Goal: Task Accomplishment & Management: Use online tool/utility

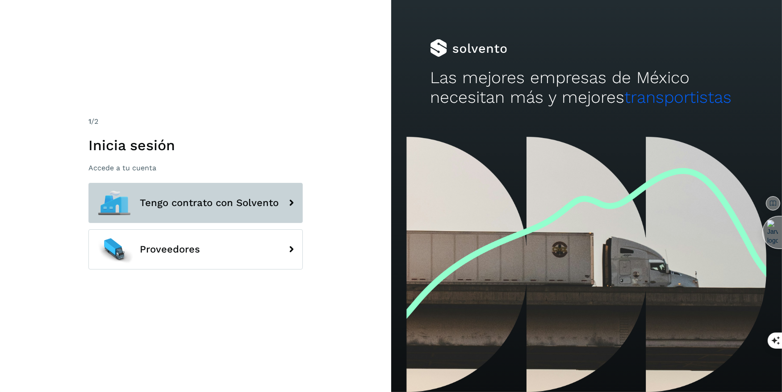
click at [207, 204] on span "Tengo contrato con Solvento" at bounding box center [209, 202] width 139 height 11
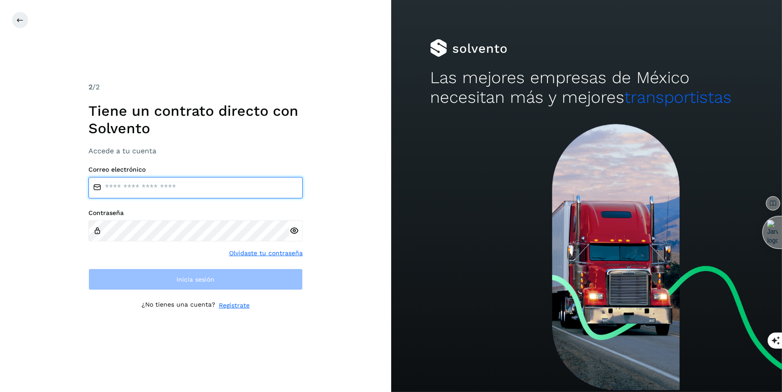
click at [185, 194] on input "email" at bounding box center [195, 187] width 214 height 21
click at [145, 196] on input "email" at bounding box center [195, 187] width 214 height 21
type input "**********"
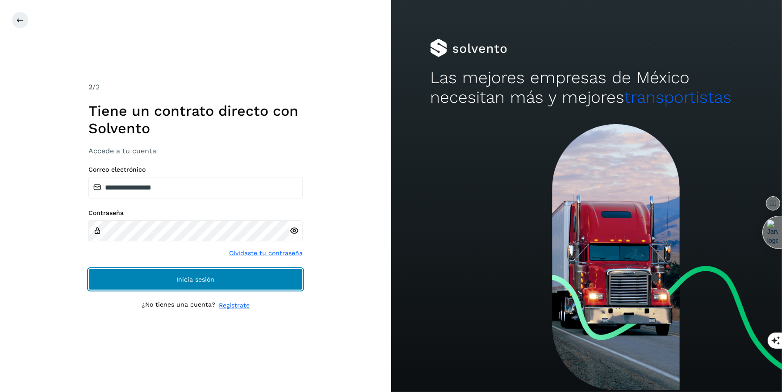
click at [207, 286] on button "Inicia sesión" at bounding box center [195, 278] width 214 height 21
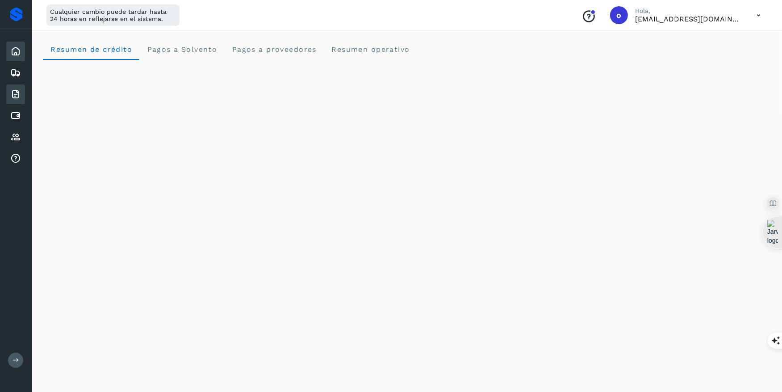
click at [16, 91] on icon at bounding box center [15, 94] width 11 height 11
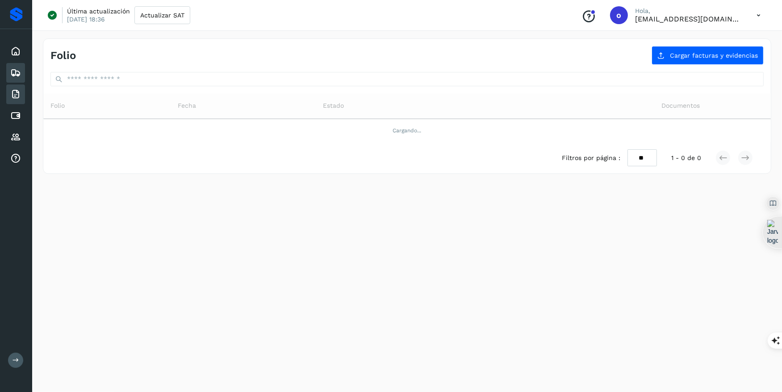
click at [18, 69] on icon at bounding box center [15, 72] width 11 height 11
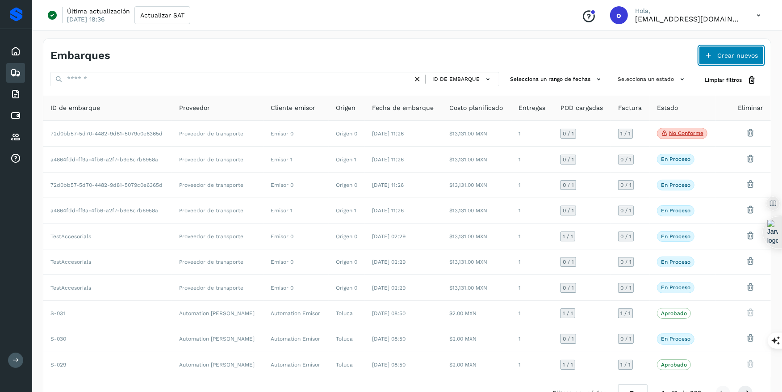
click at [737, 55] on span "Crear nuevos" at bounding box center [737, 55] width 41 height 6
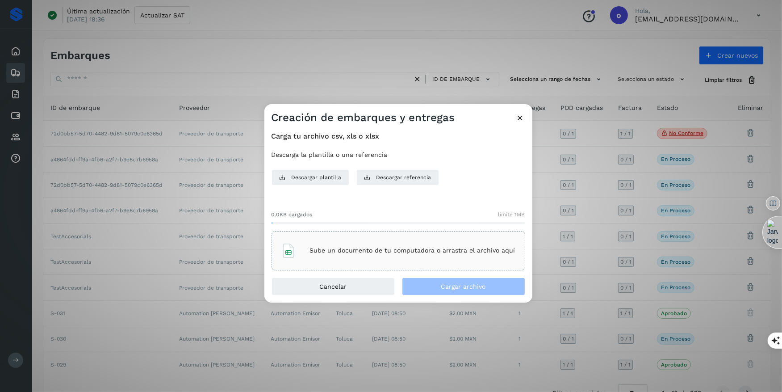
click at [365, 245] on div "Sube un documento de tu computadora o arrastra el archivo aquí" at bounding box center [398, 250] width 234 height 24
click at [466, 240] on div "Sube un documento de tu computadora o arrastra el archivo aquí" at bounding box center [398, 250] width 234 height 24
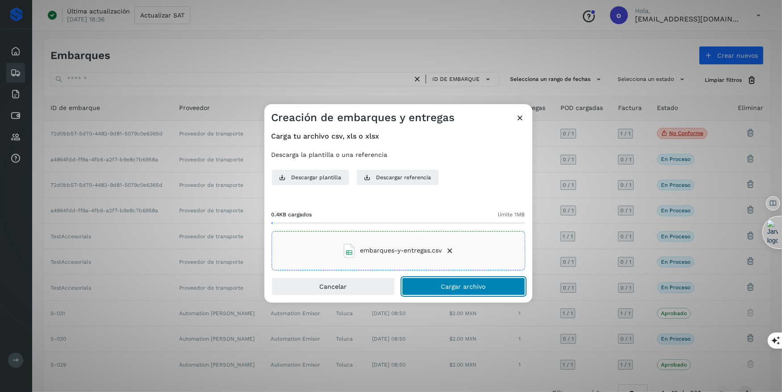
click at [483, 284] on span "Cargar archivo" at bounding box center [463, 286] width 45 height 6
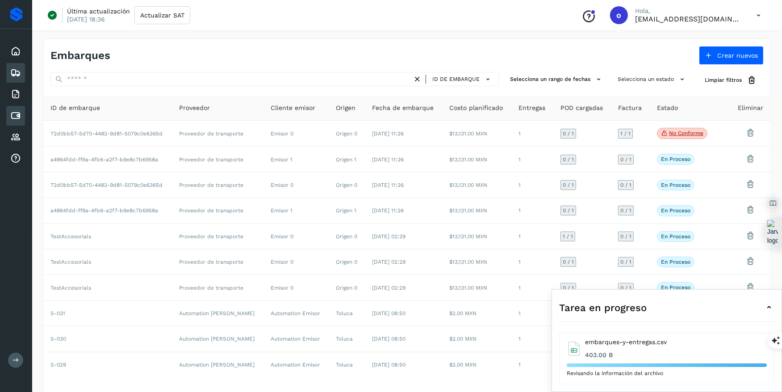
click at [15, 115] on icon at bounding box center [15, 115] width 11 height 11
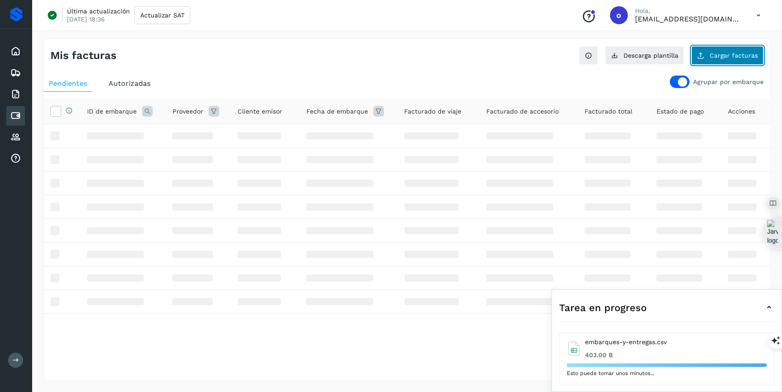
click at [729, 57] on span "Cargar facturas" at bounding box center [733, 55] width 48 height 6
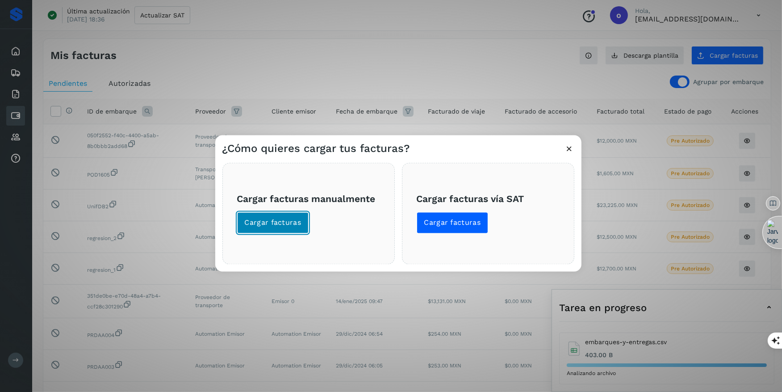
click at [277, 227] on span "Cargar facturas" at bounding box center [273, 222] width 57 height 10
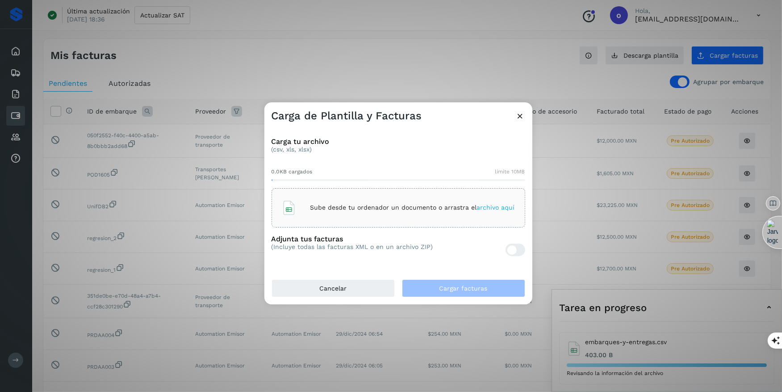
click at [493, 210] on span "archivo aquí" at bounding box center [496, 207] width 38 height 7
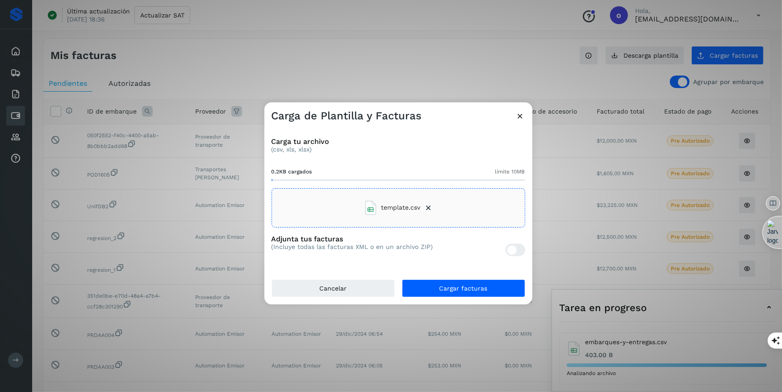
click at [522, 250] on div at bounding box center [515, 249] width 20 height 12
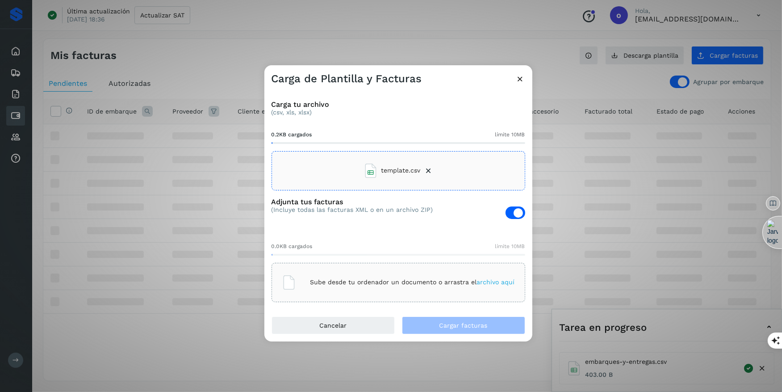
click at [497, 282] on span "archivo aquí" at bounding box center [496, 281] width 38 height 7
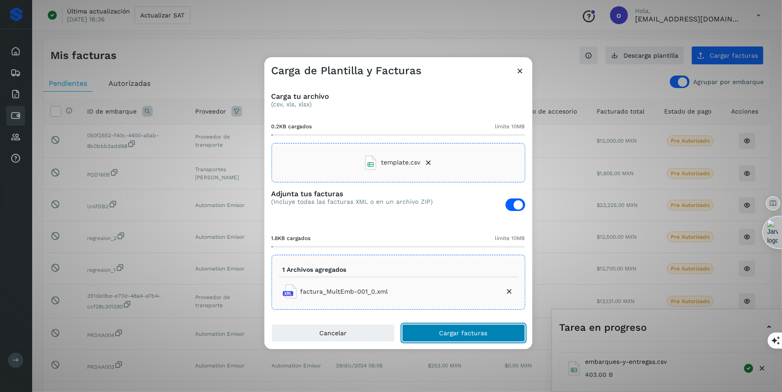
click at [478, 327] on button "Cargar facturas" at bounding box center [463, 333] width 123 height 18
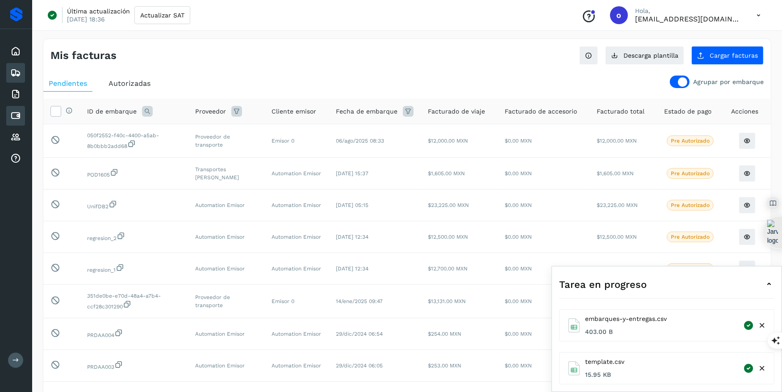
click at [21, 67] on div "Embarques" at bounding box center [15, 73] width 19 height 20
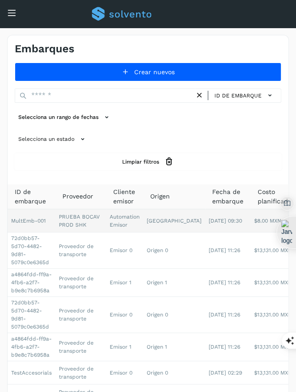
click at [72, 222] on td "PRUEBA BOCAV PROD SHK" at bounding box center [80, 220] width 51 height 23
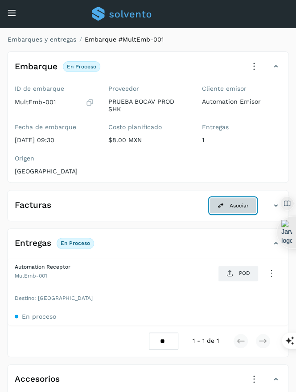
click at [228, 201] on button "Asociar" at bounding box center [233, 205] width 47 height 16
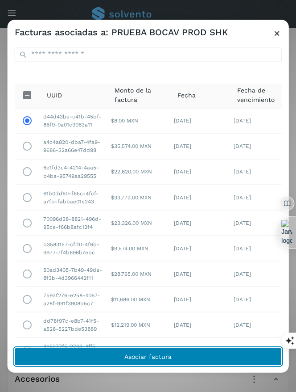
click at [174, 360] on button "Asociar factura" at bounding box center [148, 356] width 267 height 18
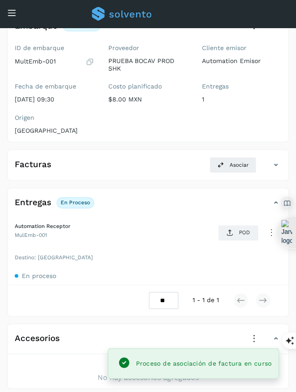
scroll to position [50, 0]
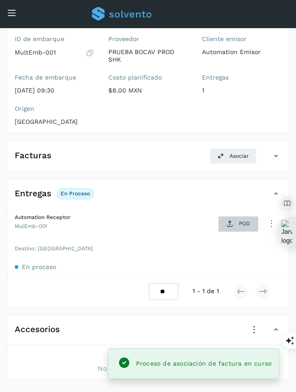
click at [237, 218] on span "POD" at bounding box center [238, 224] width 31 height 14
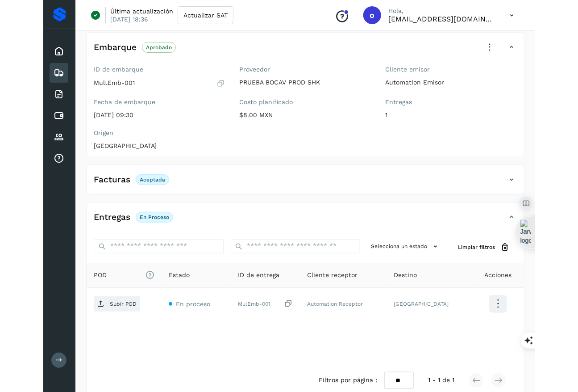
scroll to position [0, 0]
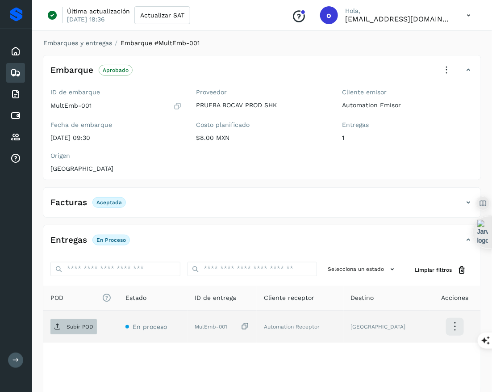
click at [71, 329] on span "Subir POD" at bounding box center [73, 326] width 46 height 14
click at [0, 176] on div "Inicio Embarques Facturas Cuentas por pagar Proveedores Analiticas de tarifas" at bounding box center [16, 105] width 32 height 152
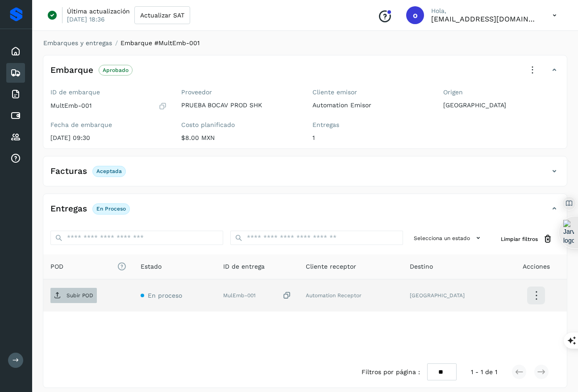
click at [81, 297] on p "Subir POD" at bounding box center [80, 295] width 27 height 6
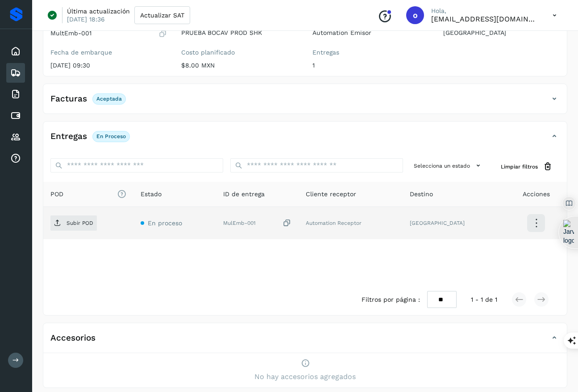
scroll to position [84, 0]
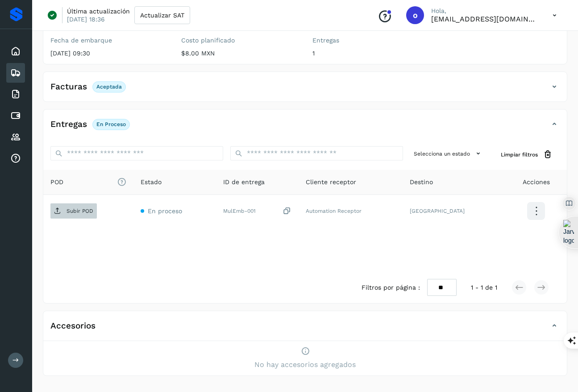
click at [75, 210] on p "Subir POD" at bounding box center [80, 211] width 27 height 6
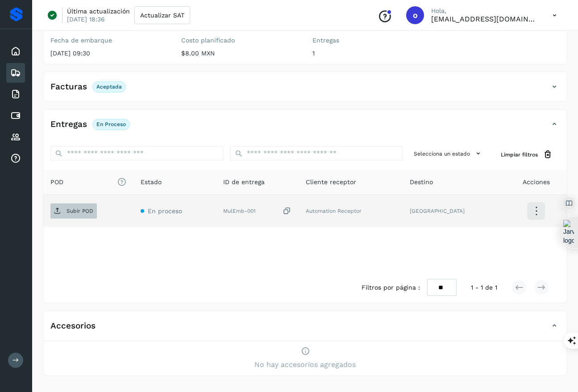
click at [72, 211] on p "Subir POD" at bounding box center [80, 211] width 27 height 6
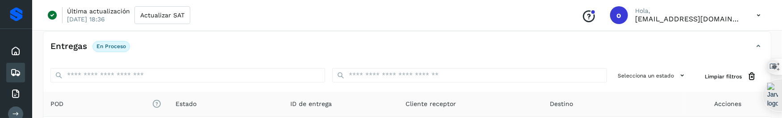
scroll to position [228, 0]
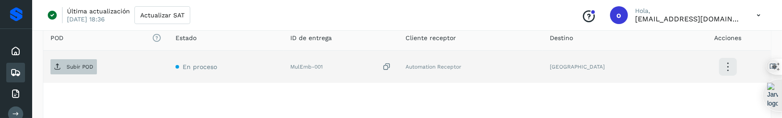
click at [82, 66] on p "Subir POD" at bounding box center [80, 67] width 27 height 6
click at [75, 62] on span "Subir POD" at bounding box center [73, 67] width 46 height 14
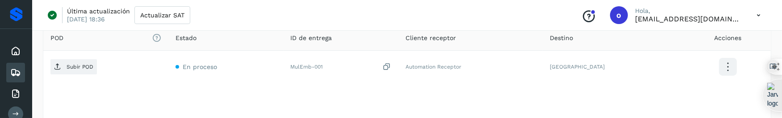
click at [15, 68] on icon at bounding box center [15, 72] width 11 height 11
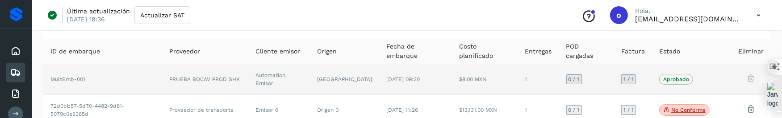
scroll to position [54, 0]
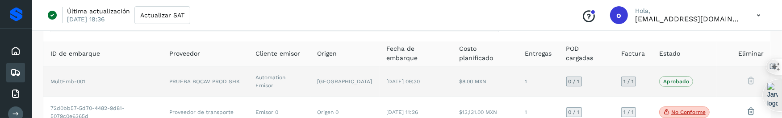
click at [518, 71] on td "1" at bounding box center [538, 82] width 41 height 31
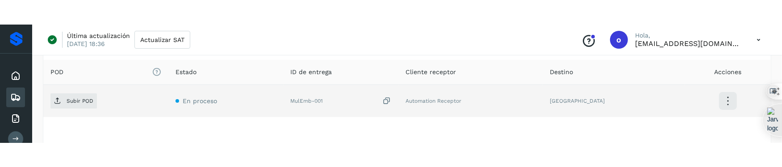
scroll to position [224, 0]
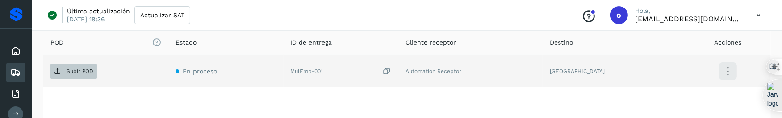
click at [83, 72] on p "Subir POD" at bounding box center [80, 71] width 27 height 6
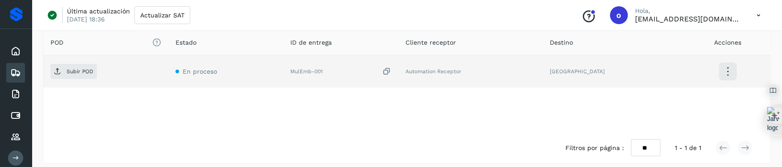
click at [18, 71] on icon at bounding box center [15, 72] width 11 height 11
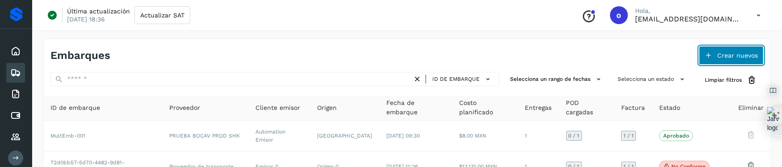
click at [578, 50] on button "Crear nuevos" at bounding box center [731, 55] width 65 height 19
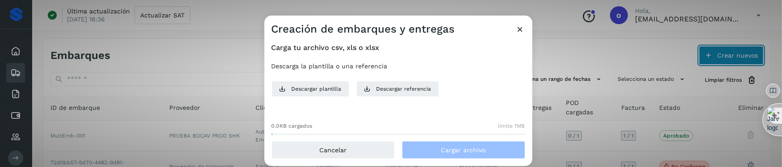
scroll to position [47, 0]
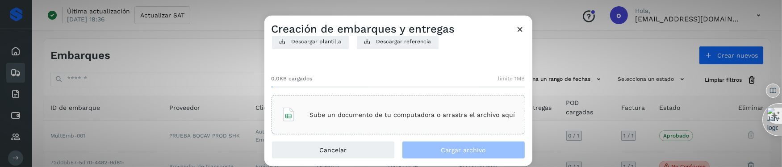
click at [466, 112] on p "Sube un documento de tu computadora o arrastra el archivo aquí" at bounding box center [412, 115] width 205 height 8
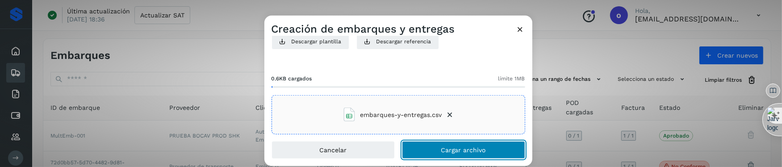
click at [490, 142] on button "Cargar archivo" at bounding box center [463, 150] width 123 height 18
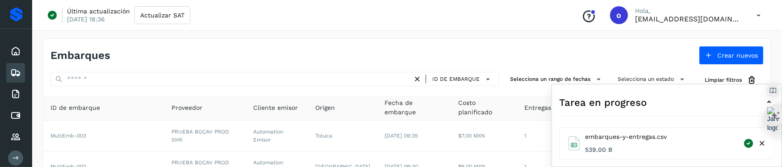
click at [578, 146] on icon at bounding box center [761, 143] width 9 height 9
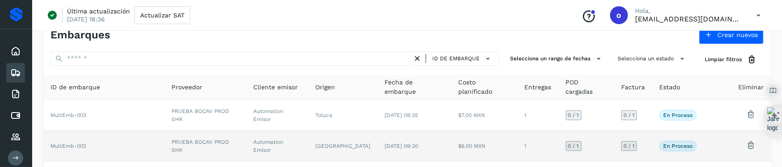
scroll to position [27, 0]
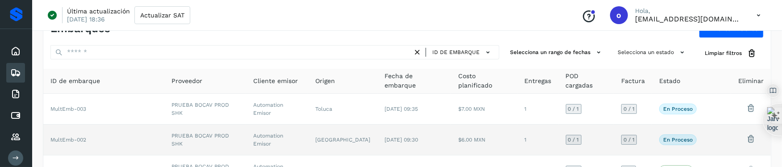
click at [377, 128] on td "23/sep/2025 09:30" at bounding box center [414, 140] width 74 height 31
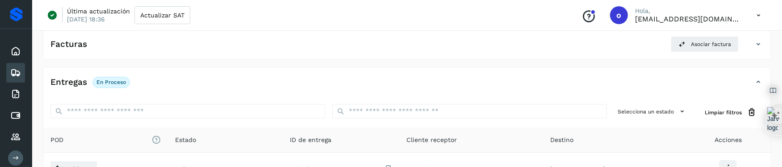
scroll to position [156, 0]
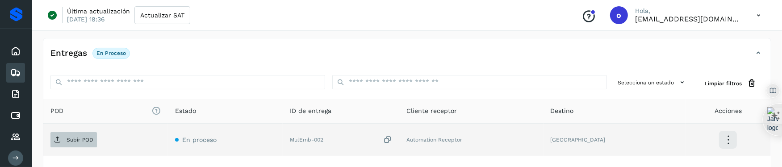
click at [78, 134] on span "Subir POD" at bounding box center [73, 140] width 46 height 14
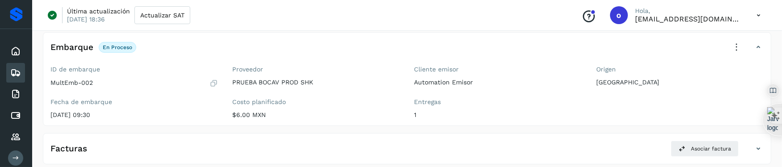
scroll to position [60, 0]
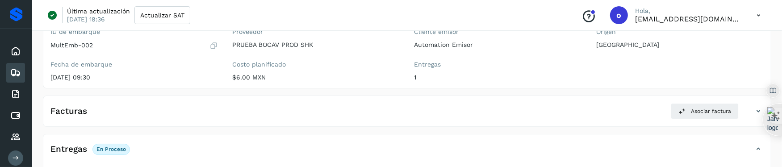
click at [21, 71] on icon at bounding box center [15, 72] width 11 height 11
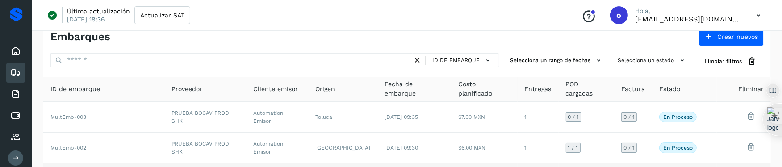
scroll to position [60, 0]
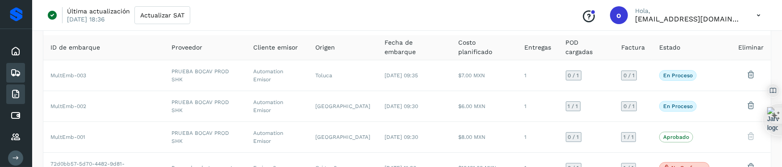
click at [17, 98] on icon at bounding box center [15, 94] width 11 height 11
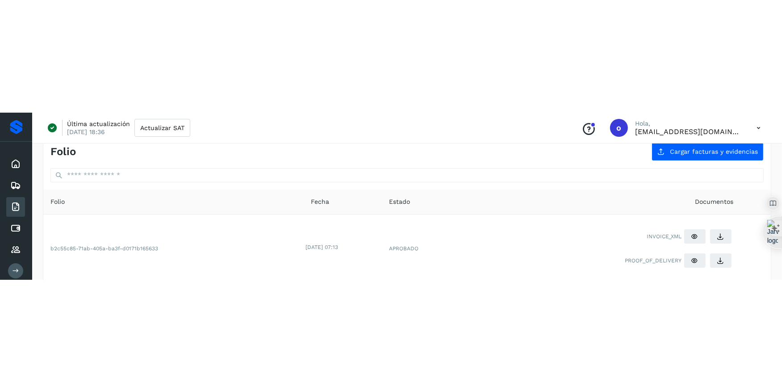
scroll to position [60, 0]
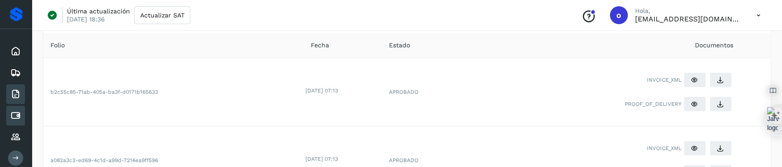
click at [23, 111] on div "Cuentas por pagar" at bounding box center [15, 116] width 19 height 20
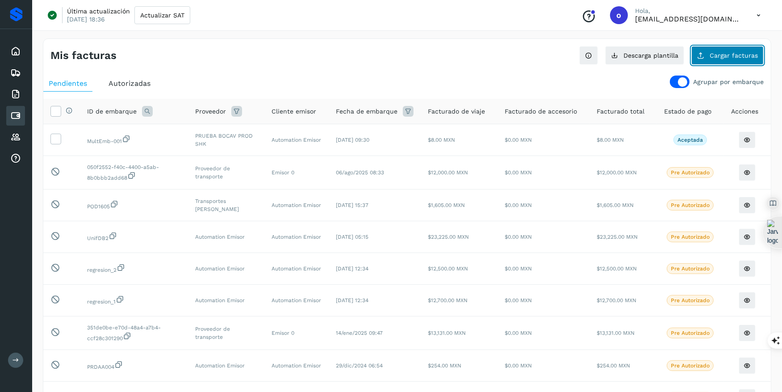
click at [578, 56] on span "Cargar facturas" at bounding box center [733, 55] width 48 height 6
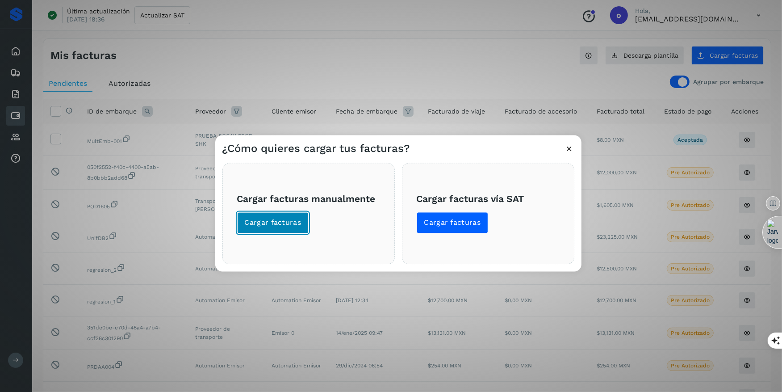
click at [265, 230] on button "Cargar facturas" at bounding box center [273, 222] width 72 height 21
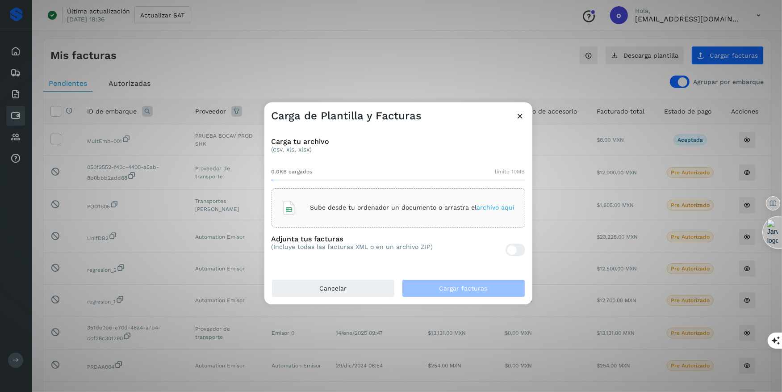
click at [513, 244] on div at bounding box center [515, 249] width 20 height 12
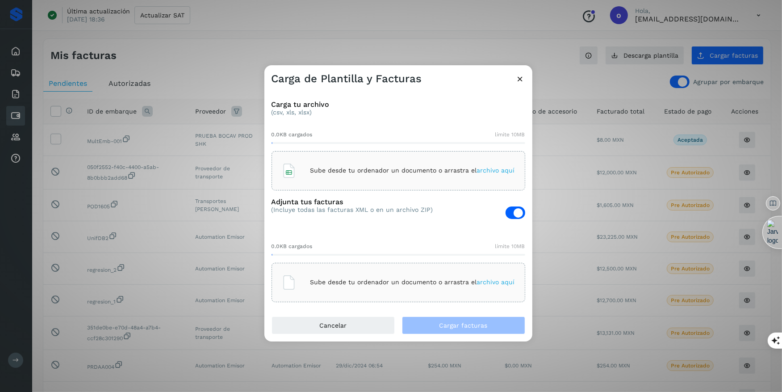
click at [496, 173] on span "archivo aquí" at bounding box center [496, 170] width 38 height 7
click at [486, 282] on span "archivo aquí" at bounding box center [496, 281] width 38 height 7
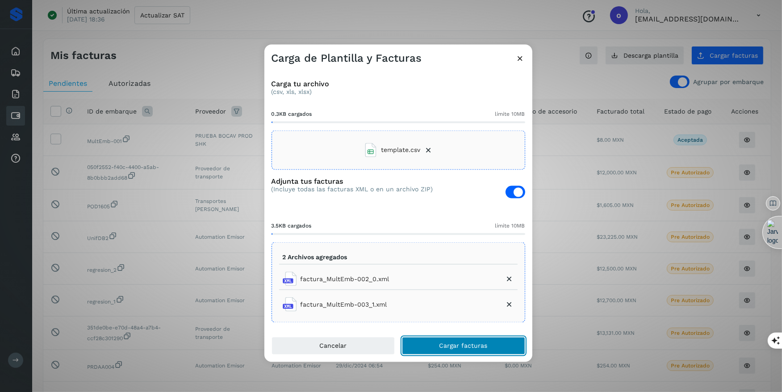
click at [481, 342] on span "Cargar facturas" at bounding box center [463, 345] width 48 height 6
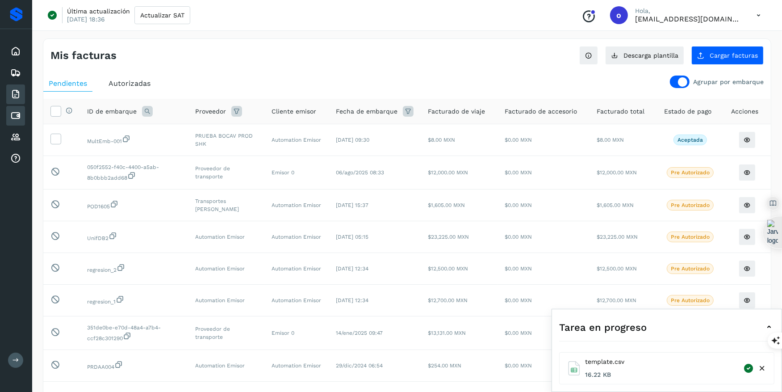
click at [14, 93] on icon at bounding box center [15, 94] width 11 height 11
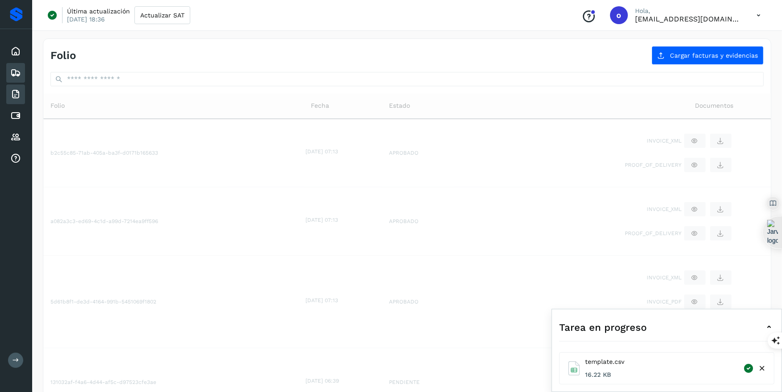
click at [15, 69] on icon at bounding box center [15, 72] width 11 height 11
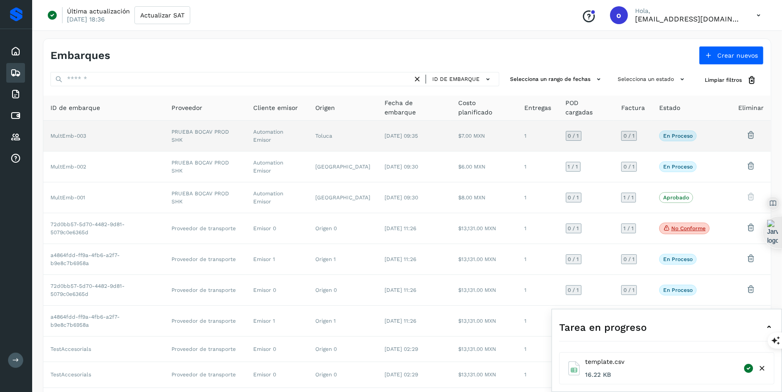
click at [482, 136] on td "$7.00 MXN" at bounding box center [484, 136] width 67 height 31
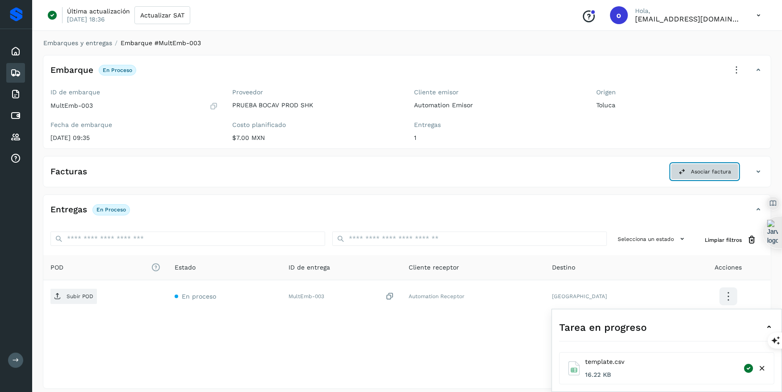
click at [578, 170] on span "Asociar factura" at bounding box center [711, 171] width 40 height 8
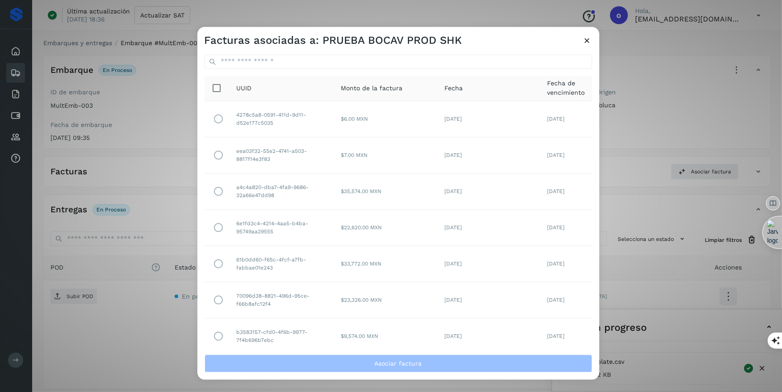
click at [578, 45] on icon at bounding box center [587, 40] width 9 height 9
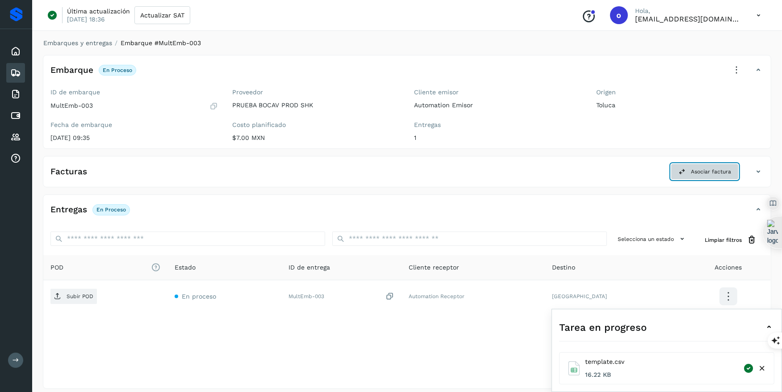
click at [578, 170] on button "Asociar factura" at bounding box center [705, 171] width 68 height 16
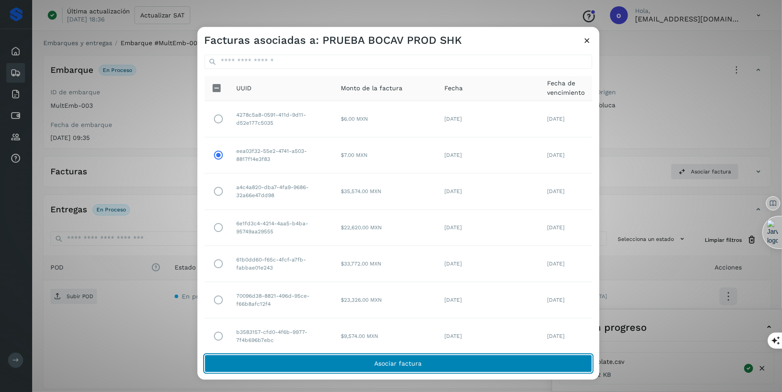
click at [396, 366] on span "Asociar factura" at bounding box center [398, 363] width 47 height 6
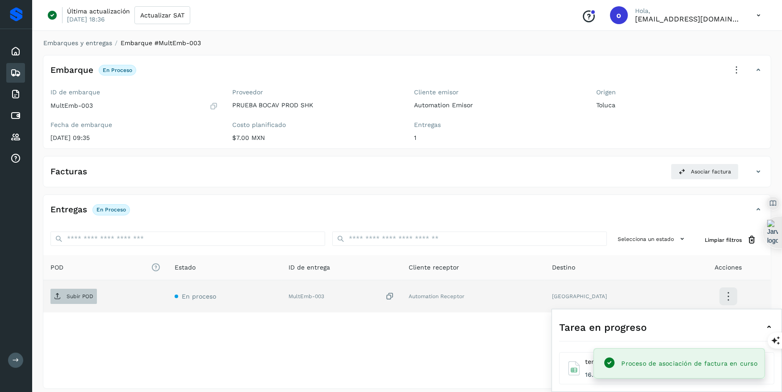
click at [83, 296] on p "Subir POD" at bounding box center [80, 296] width 27 height 6
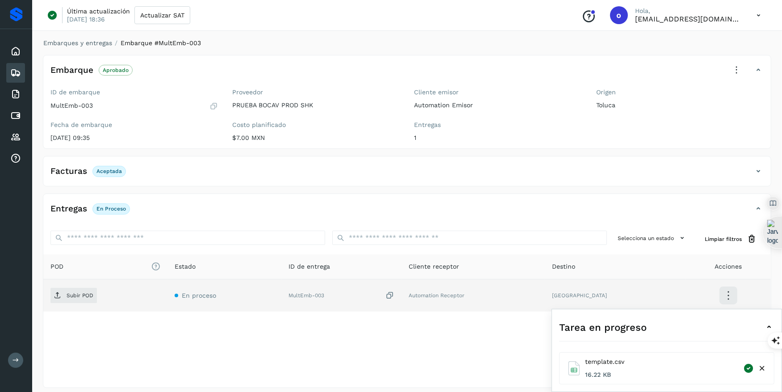
click at [17, 68] on icon at bounding box center [15, 72] width 11 height 11
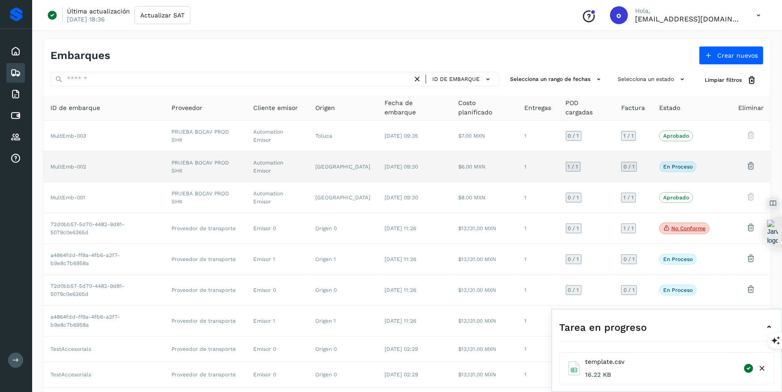
click at [527, 153] on td "1" at bounding box center [537, 166] width 41 height 31
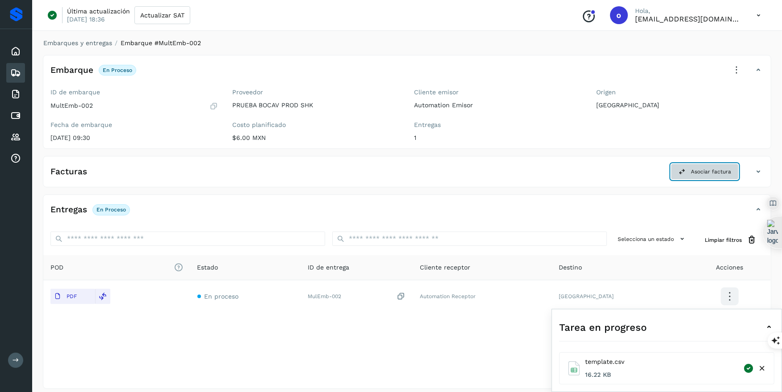
click at [578, 171] on span "Asociar factura" at bounding box center [711, 171] width 40 height 8
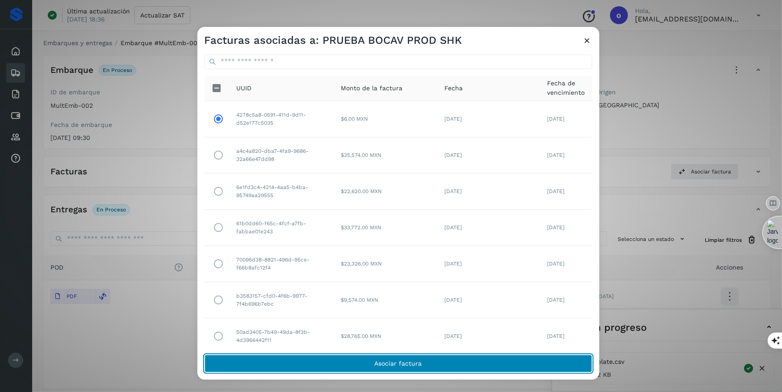
click at [389, 369] on button "Asociar factura" at bounding box center [397, 363] width 387 height 18
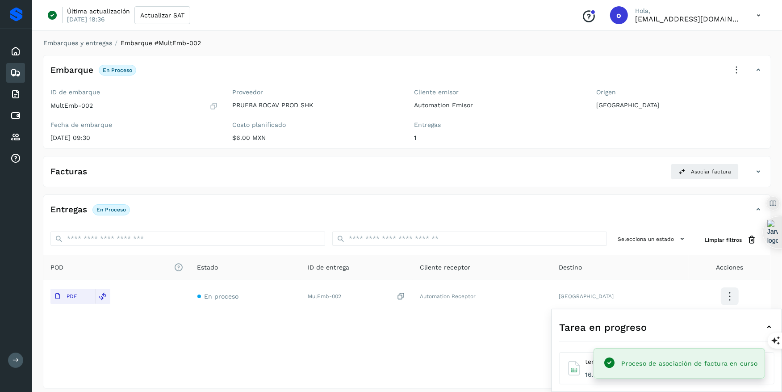
click at [12, 74] on icon at bounding box center [15, 72] width 11 height 11
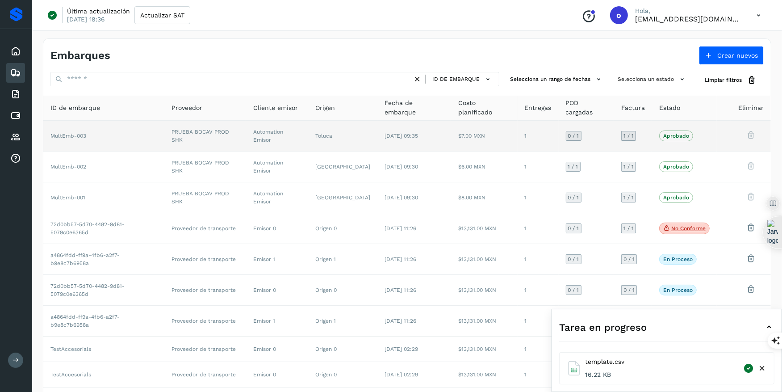
click at [179, 138] on td "PRUEBA BOCAV PROD SHK" at bounding box center [205, 136] width 82 height 31
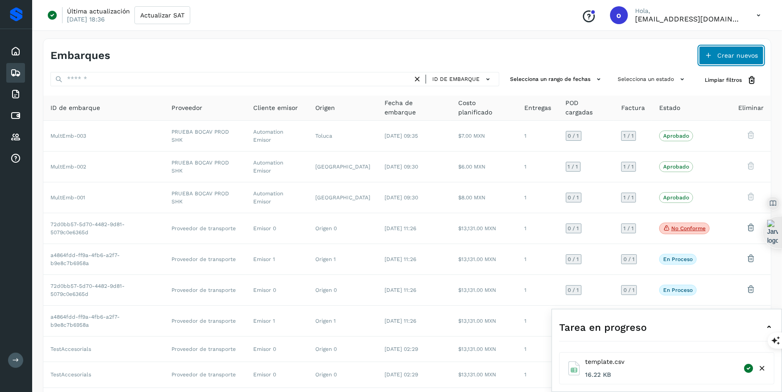
click at [578, 56] on icon at bounding box center [707, 55] width 7 height 7
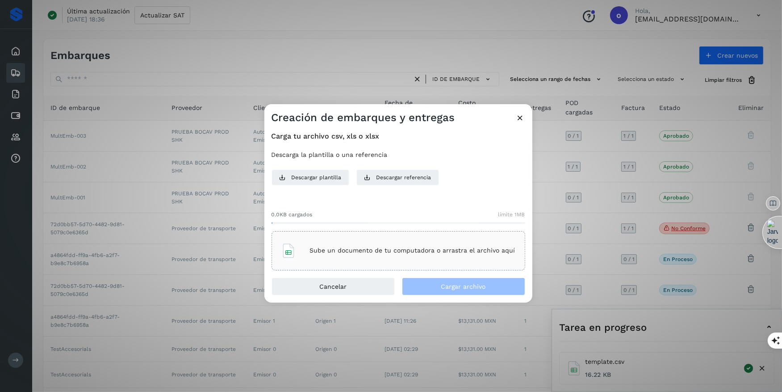
click at [411, 247] on p "Sube un documento de tu computadora o arrastra el archivo aquí" at bounding box center [412, 250] width 205 height 8
click at [491, 254] on div "Sube un documento de tu computadora o arrastra el archivo aquí" at bounding box center [398, 250] width 234 height 24
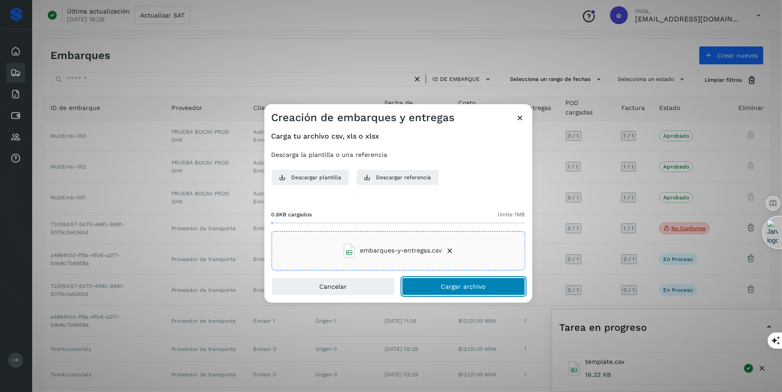
click at [473, 292] on button "Cargar archivo" at bounding box center [463, 286] width 123 height 18
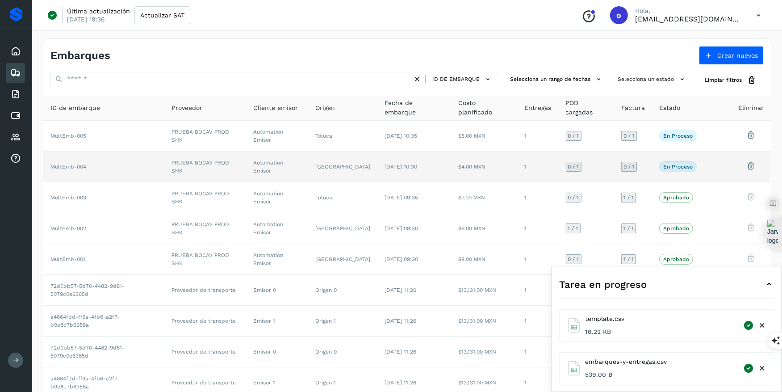
click at [494, 156] on td "$4.00 MXN" at bounding box center [484, 166] width 67 height 31
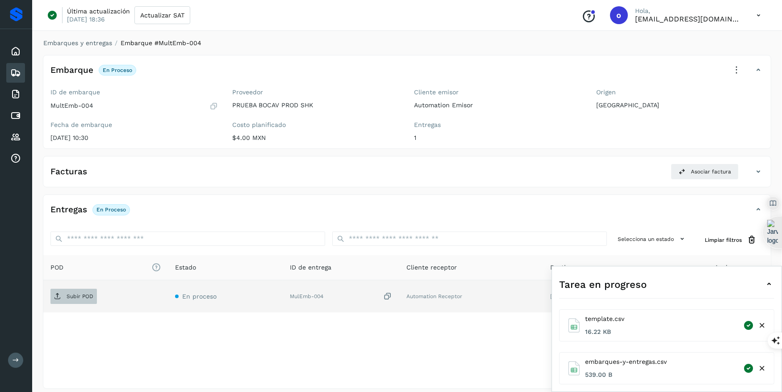
click at [72, 295] on p "Subir POD" at bounding box center [80, 296] width 27 height 6
click at [19, 117] on icon at bounding box center [15, 115] width 11 height 11
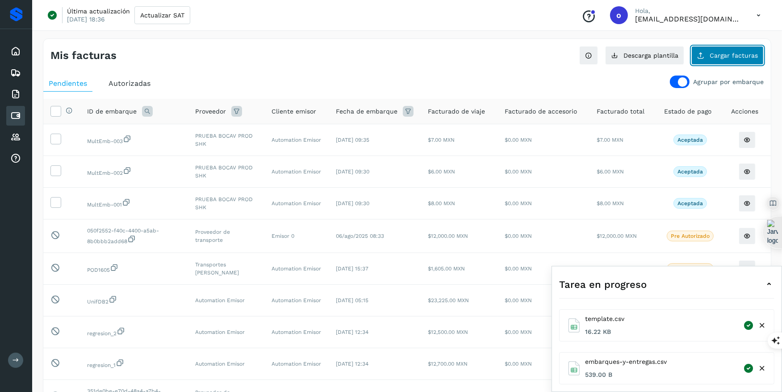
click at [578, 62] on button "Cargar facturas" at bounding box center [727, 55] width 72 height 19
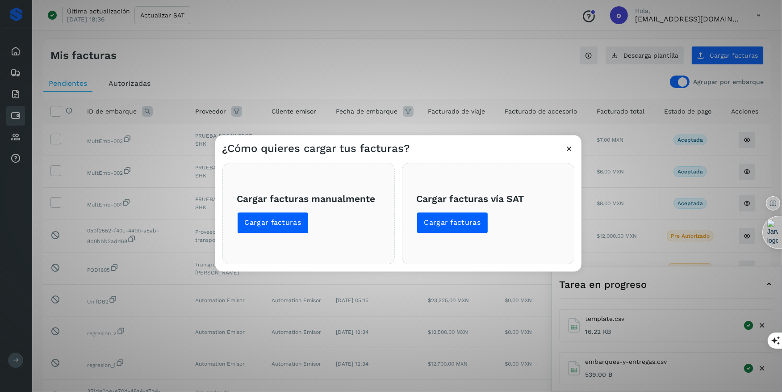
click at [309, 219] on span "Cargar facturas manualmente Cargar facturas" at bounding box center [308, 213] width 143 height 40
click at [292, 222] on span "Cargar facturas" at bounding box center [273, 222] width 57 height 10
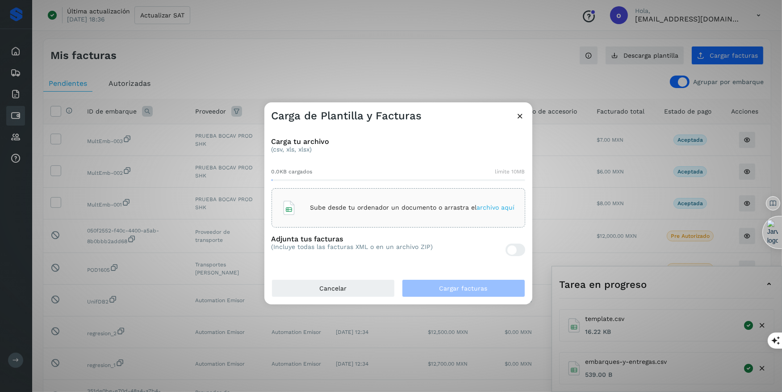
click at [522, 254] on div at bounding box center [515, 249] width 20 height 12
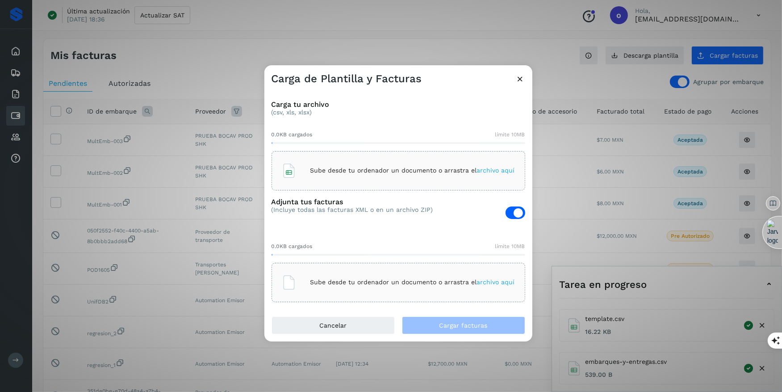
click at [482, 167] on span "archivo aquí" at bounding box center [496, 170] width 38 height 7
click at [487, 282] on span "archivo aquí" at bounding box center [496, 281] width 38 height 7
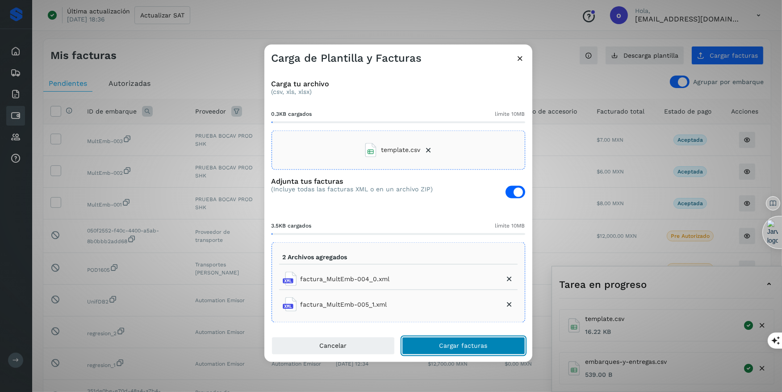
click at [490, 347] on button "Cargar facturas" at bounding box center [463, 346] width 123 height 18
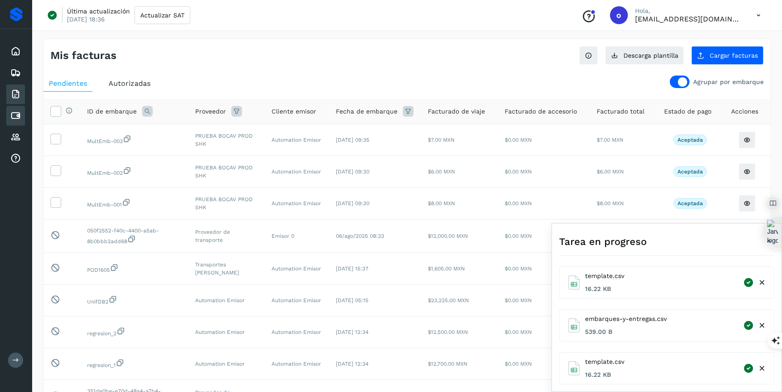
click at [18, 91] on icon at bounding box center [15, 94] width 11 height 11
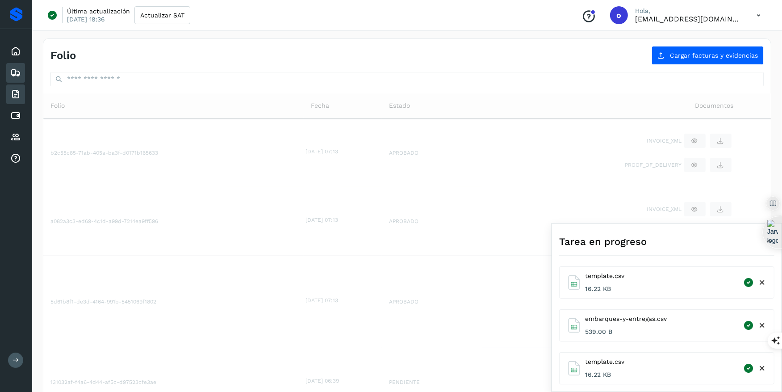
click at [24, 70] on div "Embarques" at bounding box center [15, 73] width 19 height 20
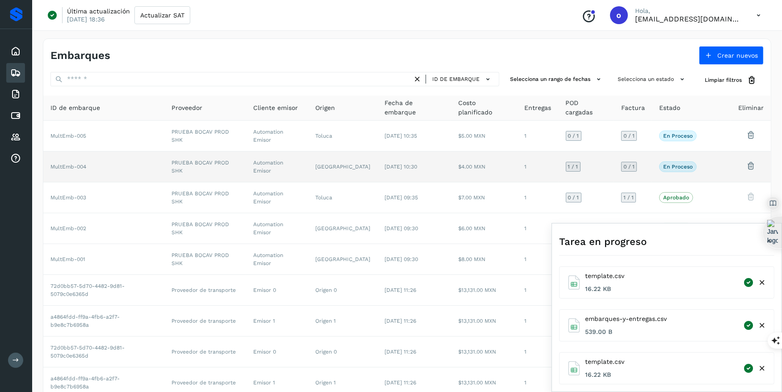
click at [497, 160] on td "$4.00 MXN" at bounding box center [484, 166] width 67 height 31
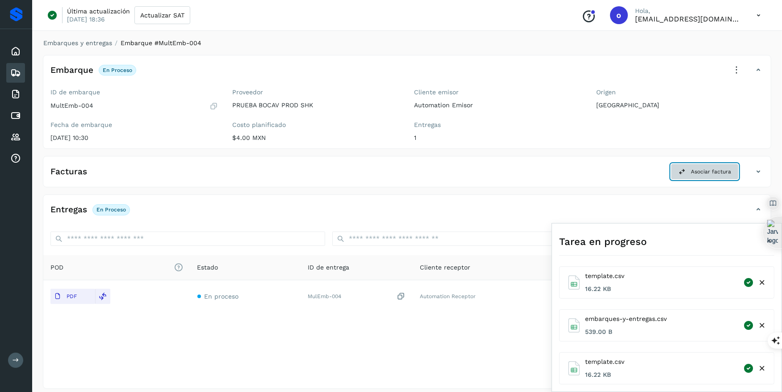
click at [578, 175] on button "Asociar factura" at bounding box center [705, 171] width 68 height 16
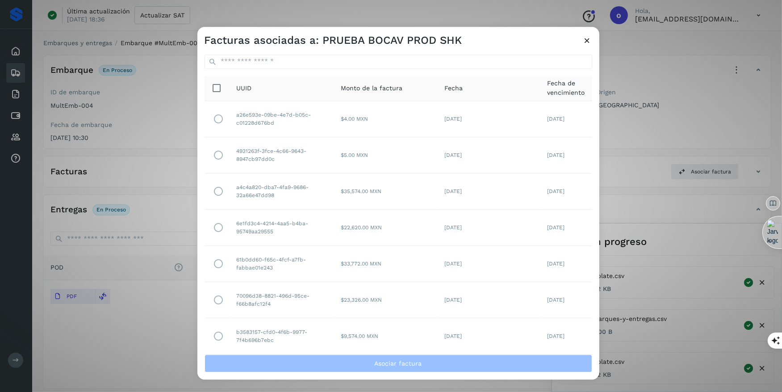
click at [578, 42] on icon at bounding box center [587, 40] width 9 height 9
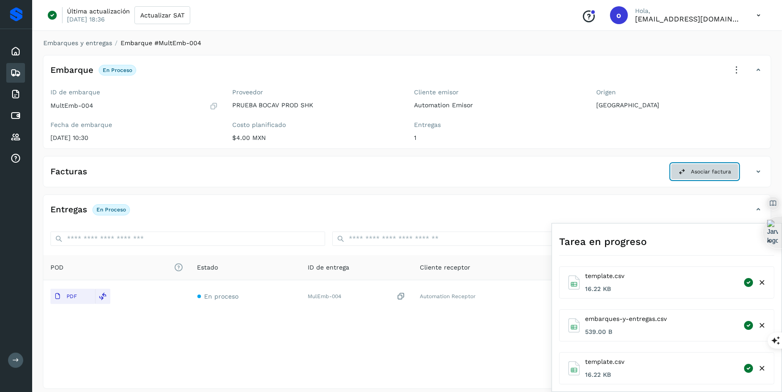
click at [578, 165] on button "Asociar factura" at bounding box center [705, 171] width 68 height 16
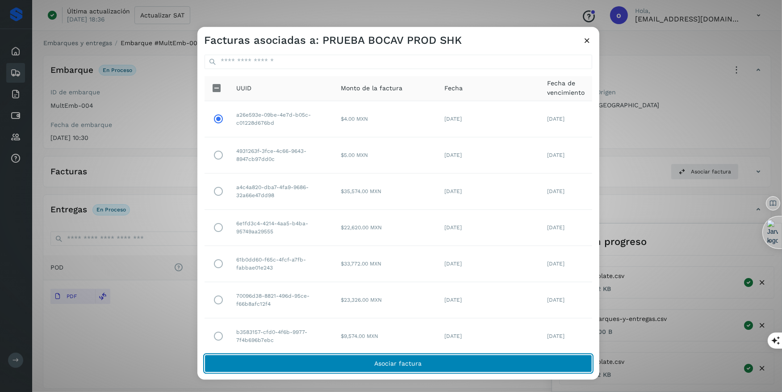
click at [283, 359] on button "Asociar factura" at bounding box center [397, 363] width 387 height 18
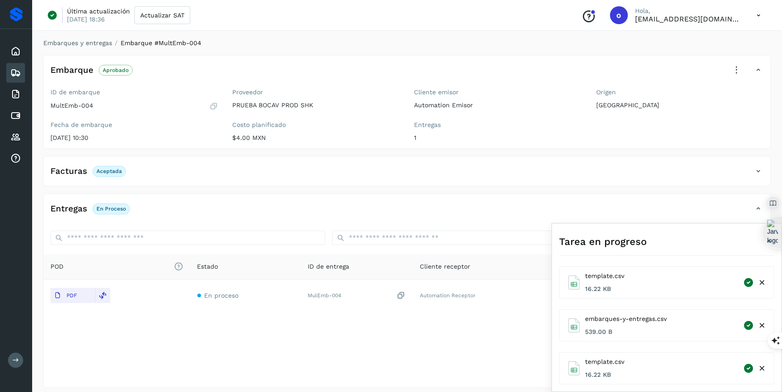
click at [10, 73] on div "Embarques" at bounding box center [15, 73] width 19 height 20
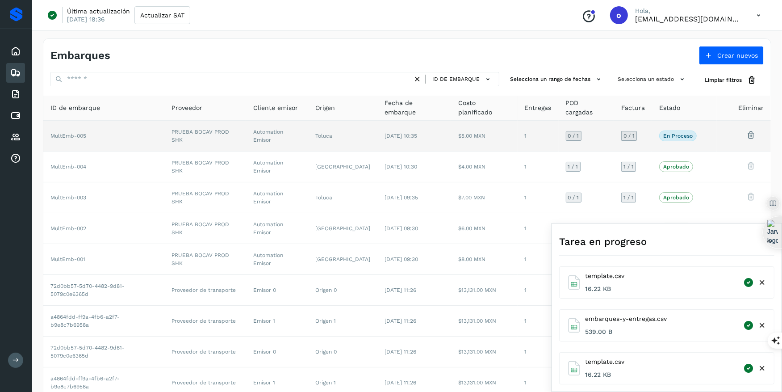
click at [460, 136] on td "$5.00 MXN" at bounding box center [484, 136] width 67 height 31
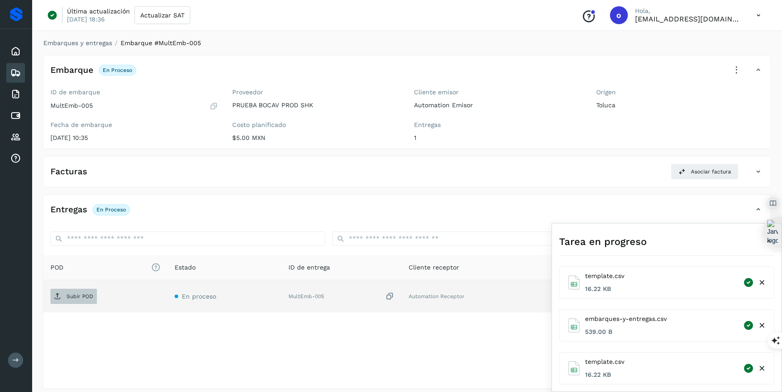
click at [78, 290] on span "Subir POD" at bounding box center [73, 296] width 46 height 14
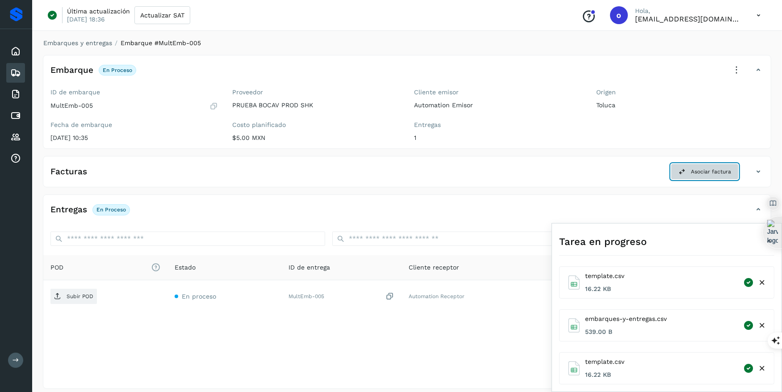
click at [578, 175] on button "Asociar factura" at bounding box center [705, 171] width 68 height 16
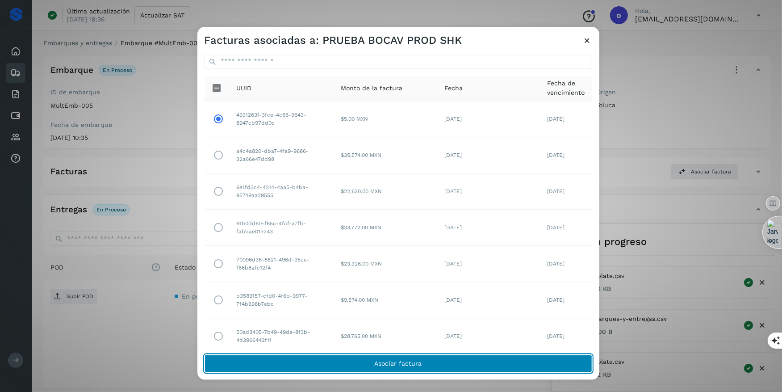
click at [387, 361] on span "Asociar factura" at bounding box center [398, 363] width 47 height 6
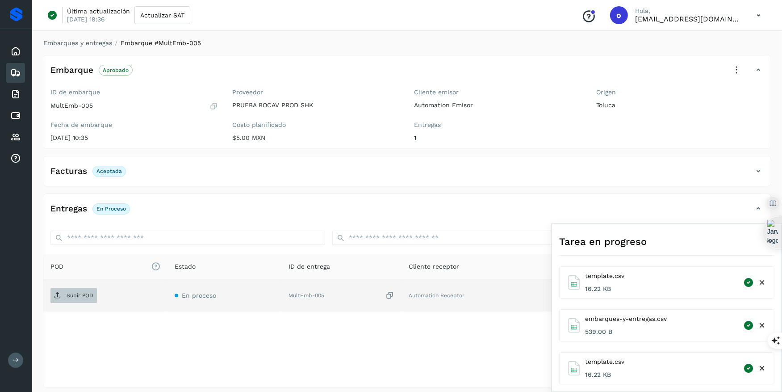
click at [79, 293] on p "Subir POD" at bounding box center [80, 295] width 27 height 6
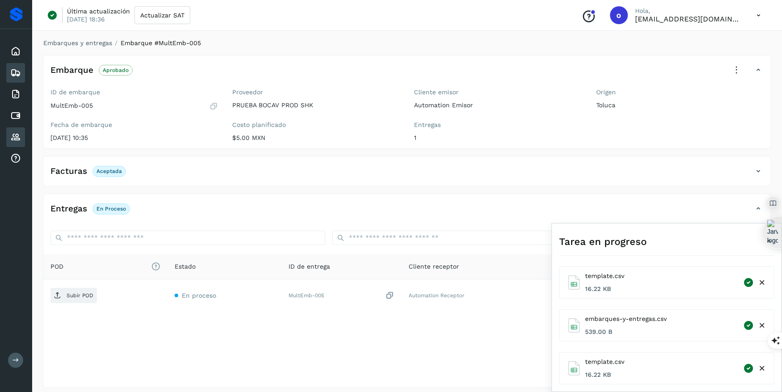
click at [16, 136] on icon at bounding box center [15, 137] width 11 height 11
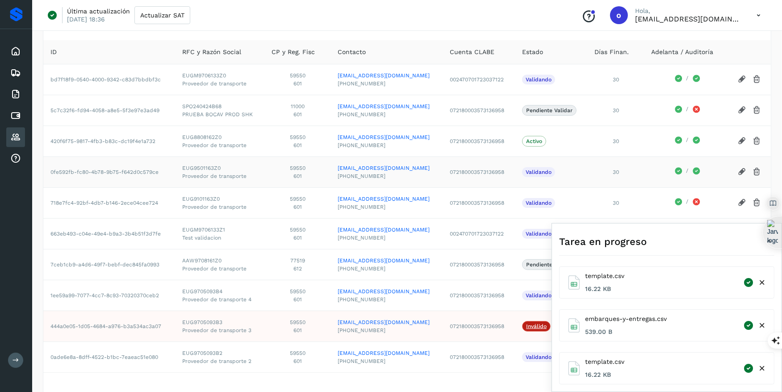
scroll to position [90, 0]
